Goal: Information Seeking & Learning: Check status

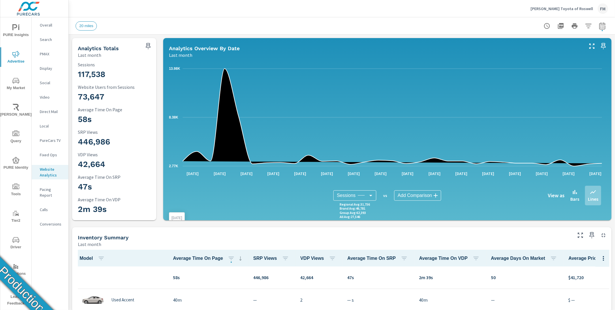
scroll to position [0, 0]
click at [18, 241] on icon "nav menu" at bounding box center [15, 239] width 7 height 7
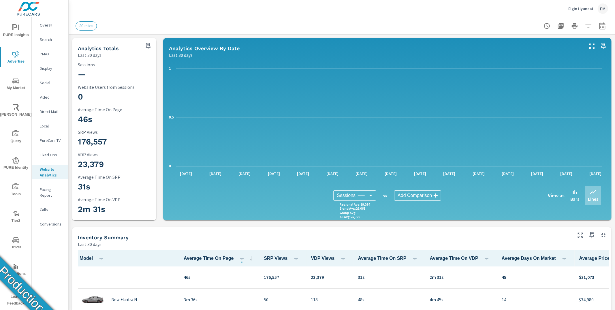
scroll to position [0, 0]
click at [17, 246] on span "Driver" at bounding box center [16, 243] width 28 height 14
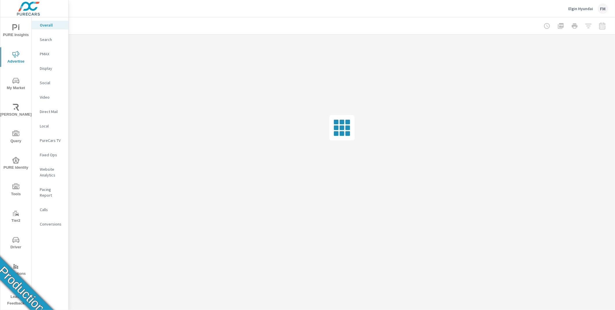
click at [58, 177] on p "Website Analytics" at bounding box center [52, 172] width 24 height 12
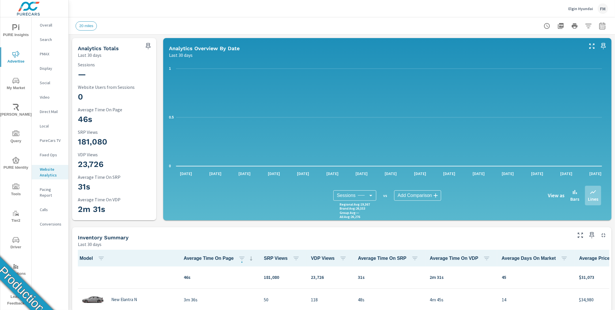
scroll to position [0, 0]
click at [599, 29] on icon "button" at bounding box center [602, 25] width 7 height 7
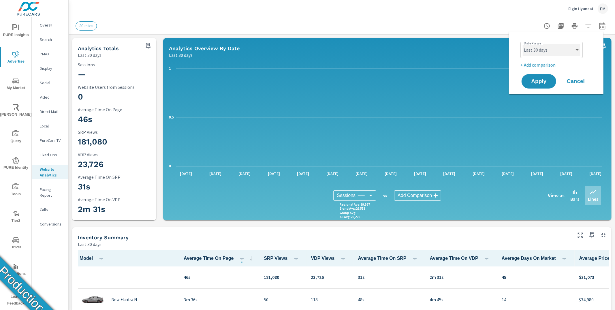
click at [558, 54] on select "Custom Yesterday Last week Last 7 days Last 14 days Last 30 days Last 45 days L…" at bounding box center [552, 50] width 58 height 12
select select "Last 60 days"
click at [544, 81] on span "Apply" at bounding box center [539, 81] width 24 height 5
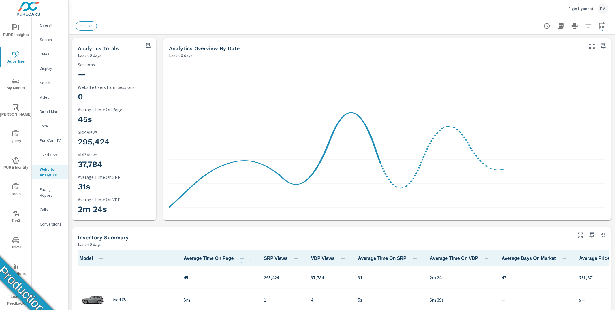
scroll to position [0, 0]
click at [602, 27] on button "button" at bounding box center [602, 26] width 12 height 12
select select "Last 60 days"
click at [602, 27] on button "button" at bounding box center [602, 26] width 12 height 12
click at [599, 28] on icon "button" at bounding box center [602, 25] width 7 height 7
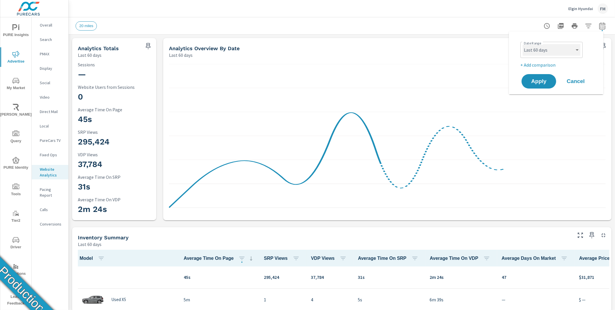
click at [578, 46] on select "Custom Yesterday Last week Last 7 days Last 14 days Last 30 days Last 45 days L…" at bounding box center [552, 50] width 58 height 12
select select "Last 3 months"
click at [535, 82] on span "Apply" at bounding box center [539, 81] width 24 height 5
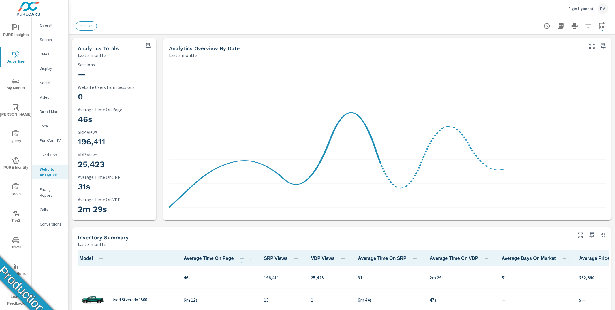
scroll to position [0, 0]
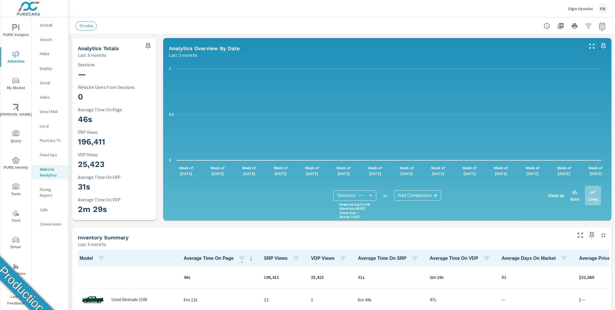
scroll to position [0, 0]
click at [19, 271] on span "Operations" at bounding box center [16, 270] width 28 height 14
